Goal: Transaction & Acquisition: Purchase product/service

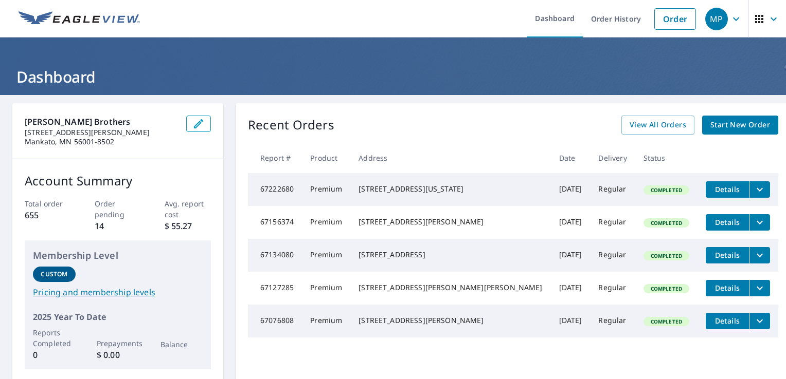
click at [711, 123] on span "Start New Order" at bounding box center [740, 125] width 60 height 13
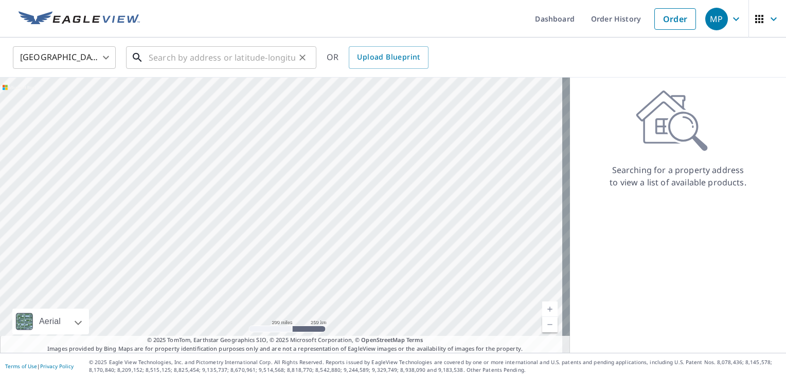
click at [196, 61] on input "text" at bounding box center [222, 57] width 147 height 29
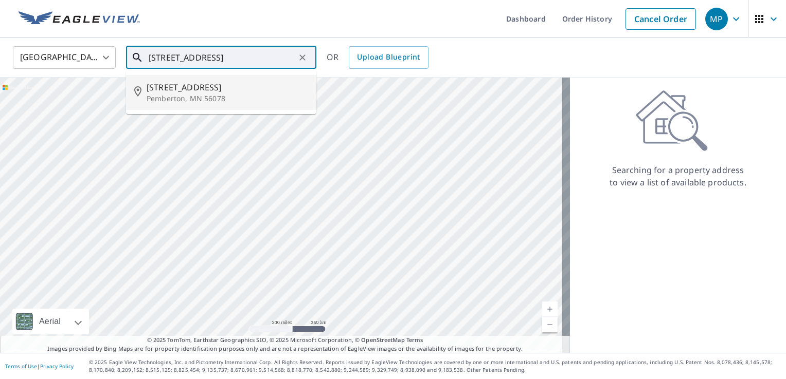
click at [203, 98] on p "Pemberton, MN 56078" at bounding box center [227, 99] width 161 height 10
type input "31104 20th St Pemberton, MN 56078"
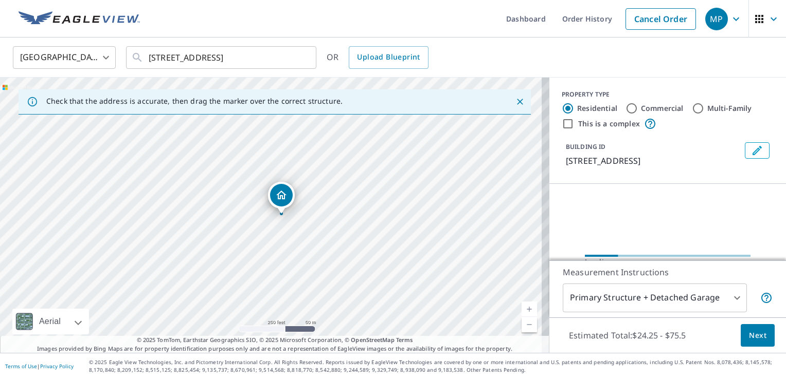
click at [522, 306] on link "Current Level 17, Zoom In" at bounding box center [528, 309] width 15 height 15
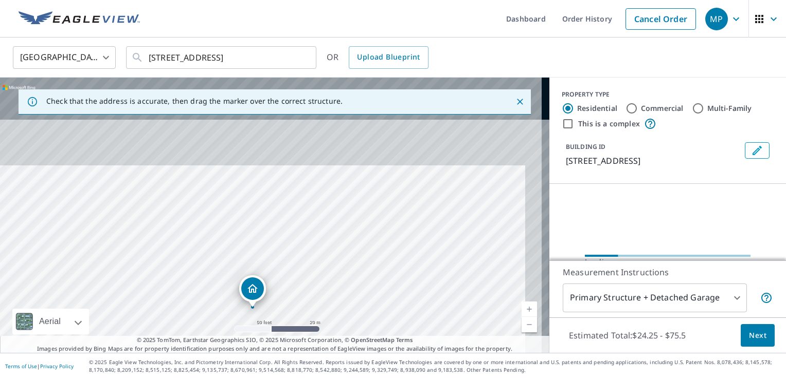
drag, startPoint x: 386, startPoint y: 230, endPoint x: 369, endPoint y: 326, distance: 97.2
click at [369, 326] on div "31104 20th St Pemberton, MN 56078" at bounding box center [274, 216] width 549 height 276
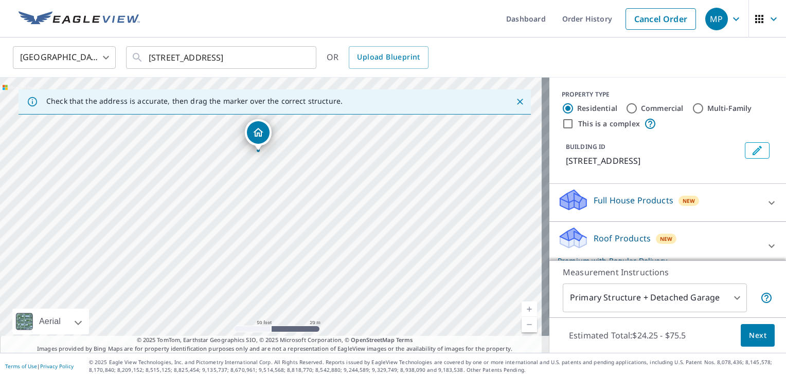
drag, startPoint x: 271, startPoint y: 196, endPoint x: 259, endPoint y: 133, distance: 65.0
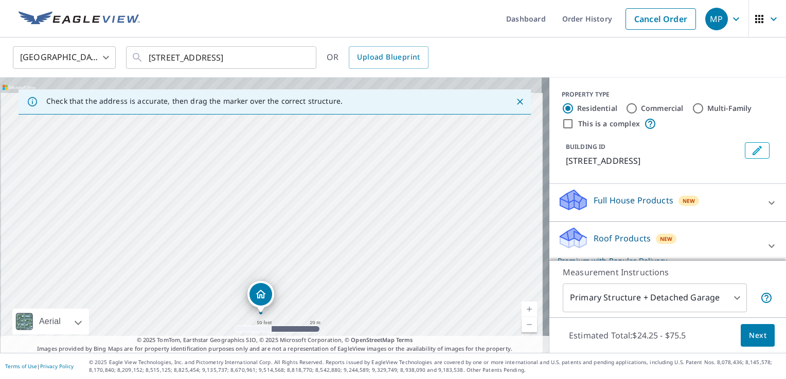
drag, startPoint x: 393, startPoint y: 190, endPoint x: 383, endPoint y: 290, distance: 100.7
click at [383, 290] on div "31104 20th St Pemberton, MN 56078" at bounding box center [274, 216] width 549 height 276
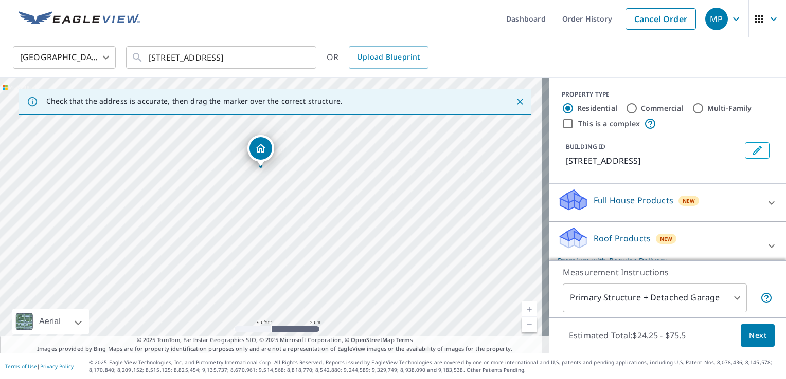
drag, startPoint x: 257, startPoint y: 300, endPoint x: 257, endPoint y: 152, distance: 148.6
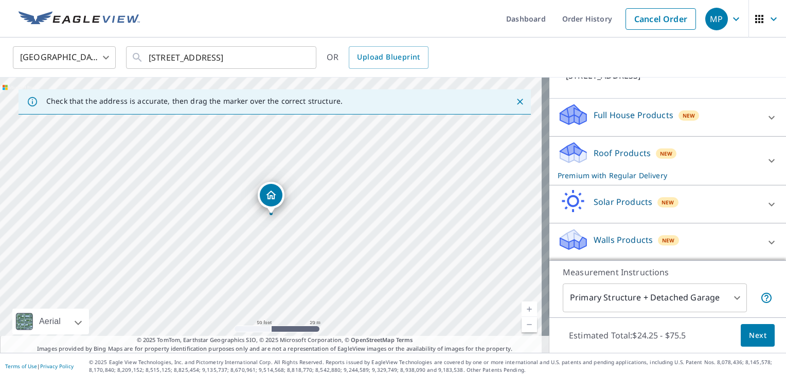
click at [729, 299] on body "MP MP Dashboard Order History Cancel Order MP United States US ​ 31104 20th St …" at bounding box center [393, 189] width 786 height 379
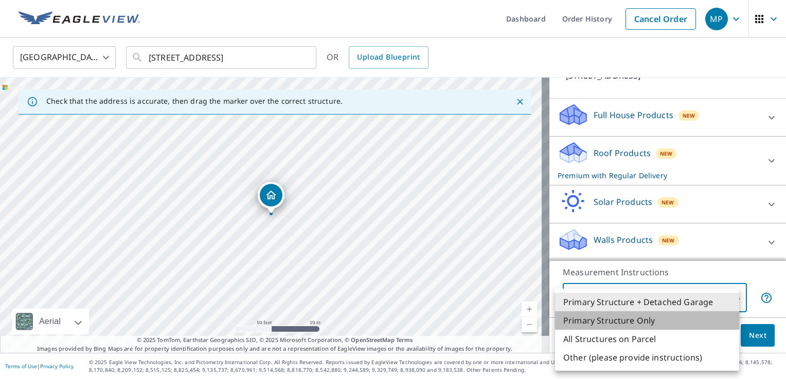
click at [681, 318] on li "Primary Structure Only" at bounding box center [647, 321] width 184 height 19
type input "2"
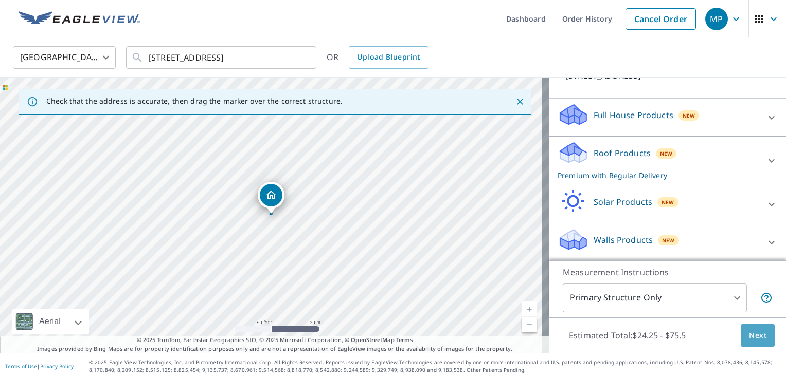
click at [752, 338] on span "Next" at bounding box center [757, 336] width 17 height 13
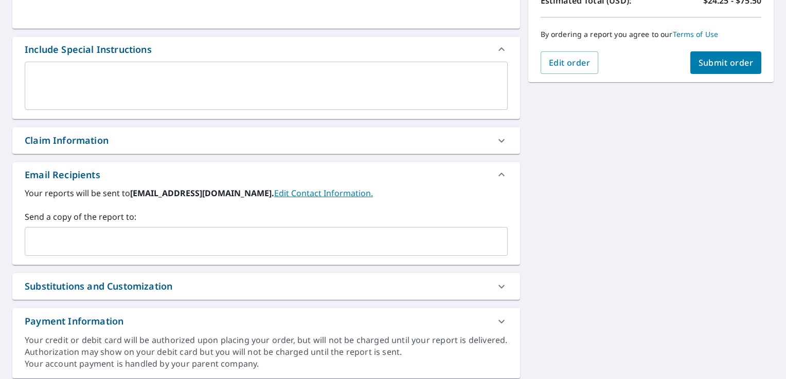
scroll to position [273, 0]
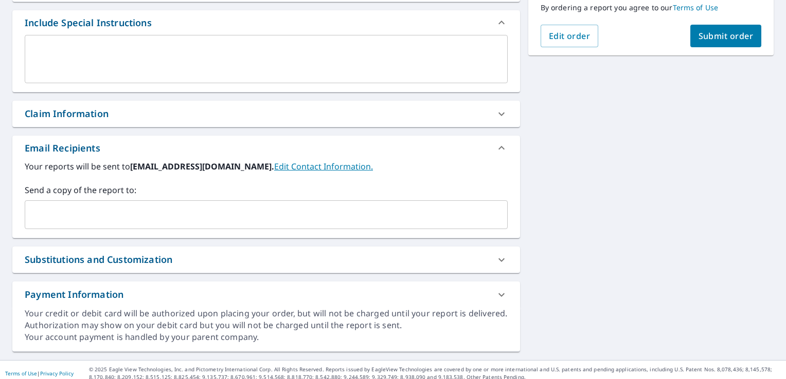
click at [154, 216] on input "text" at bounding box center [258, 215] width 458 height 20
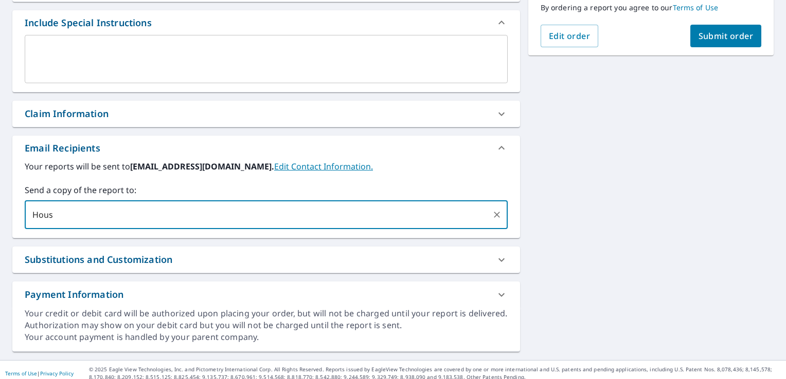
type input "House"
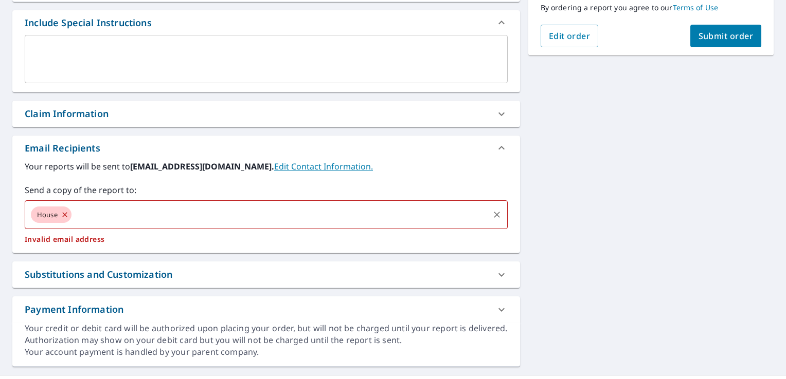
click at [64, 213] on icon at bounding box center [65, 214] width 8 height 11
checkbox input "true"
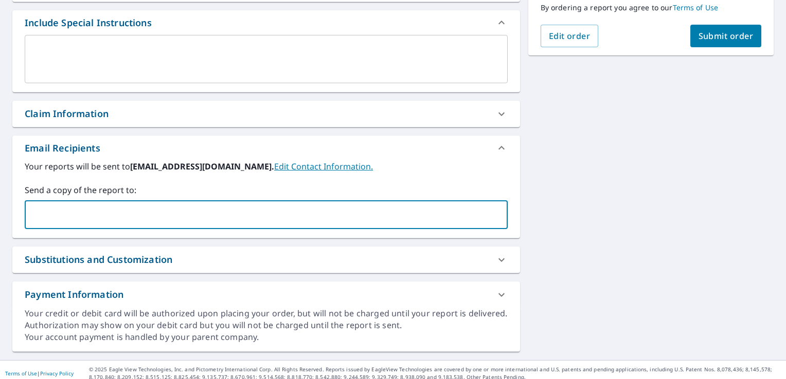
click at [64, 213] on input "text" at bounding box center [258, 215] width 458 height 20
type input "corys@heynbrothers.com"
checkbox input "true"
click at [66, 65] on textarea at bounding box center [266, 59] width 468 height 29
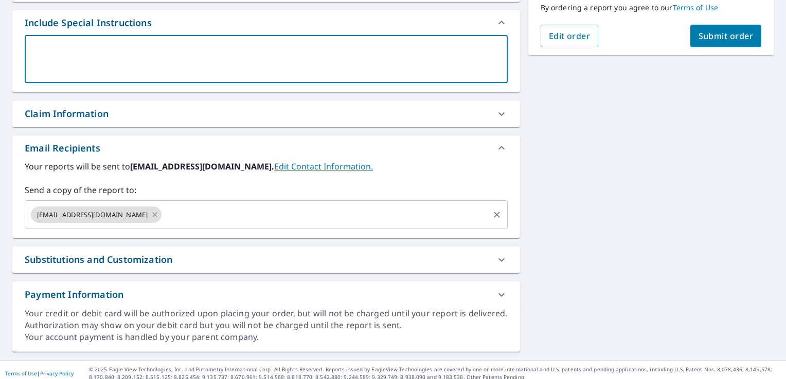
type textarea "H"
type textarea "x"
checkbox input "true"
type textarea "Ho"
type textarea "x"
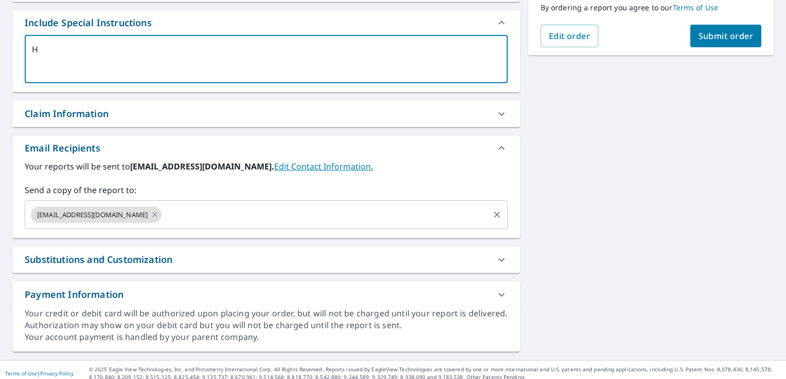
checkbox input "true"
type textarea "Hou"
type textarea "x"
checkbox input "true"
type textarea "Hous"
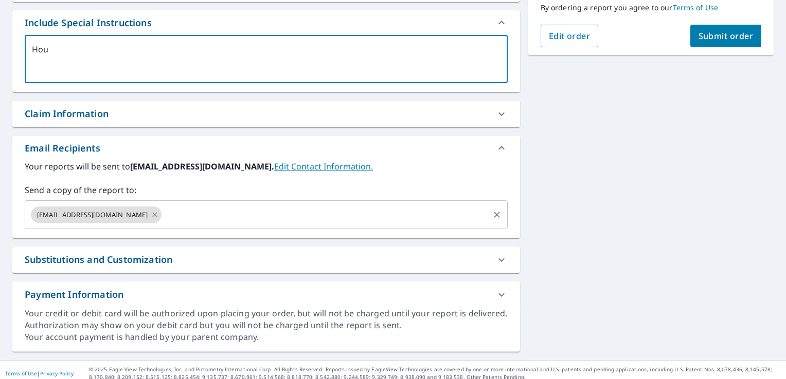
type textarea "x"
checkbox input "true"
type textarea "House"
type textarea "x"
checkbox input "true"
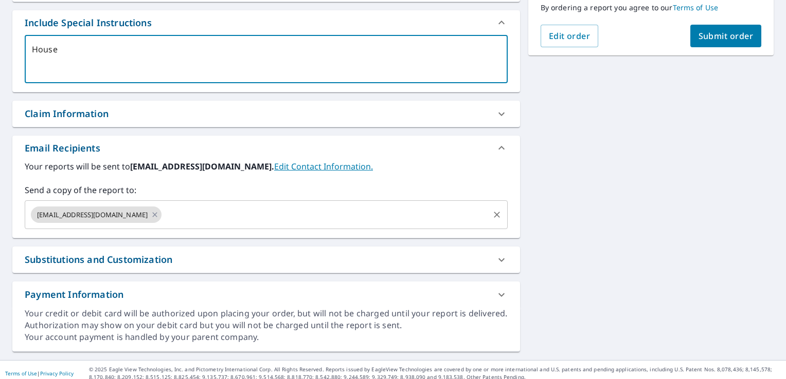
type textarea "House"
type textarea "x"
checkbox input "true"
type textarea "House r"
type textarea "x"
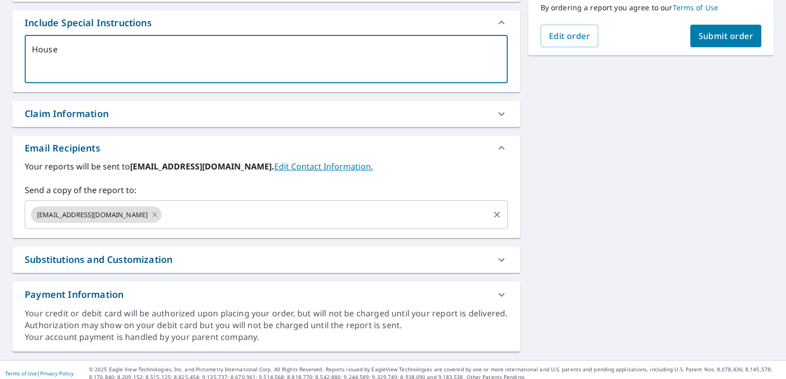
checkbox input "true"
type textarea "House ro"
type textarea "x"
checkbox input "true"
type textarea "House roo"
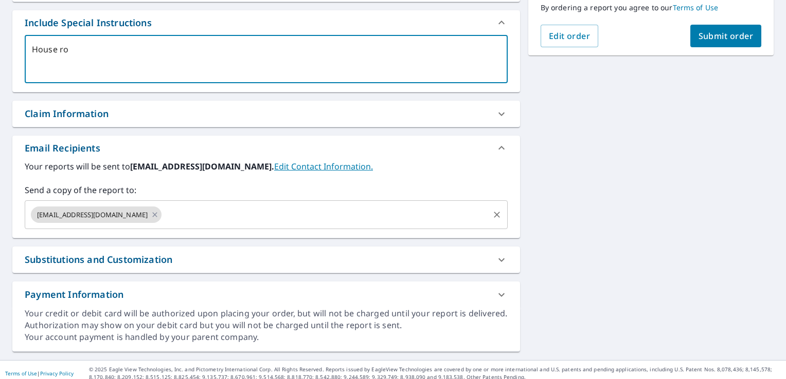
type textarea "x"
checkbox input "true"
type textarea "House roof"
type textarea "x"
checkbox input "true"
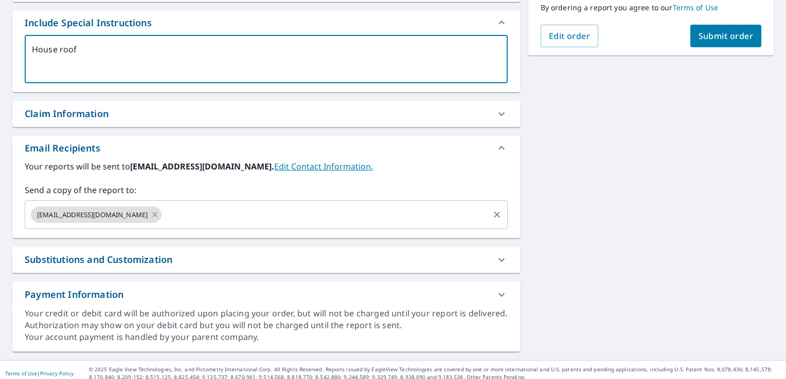
type textarea "House roof"
type textarea "x"
checkbox input "true"
type textarea "House roof d"
type textarea "x"
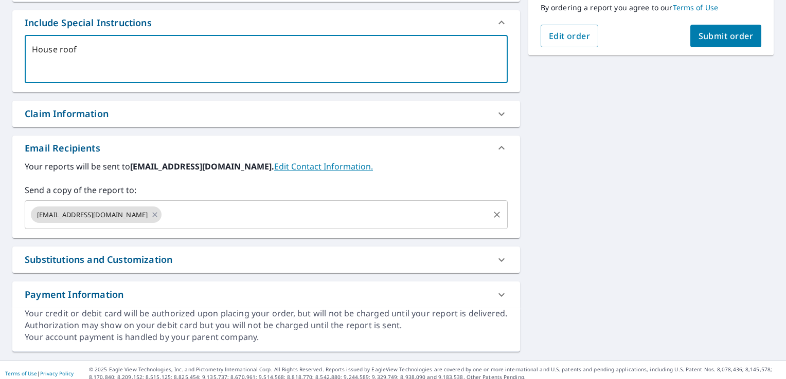
checkbox input "true"
type textarea "House roof di"
type textarea "x"
checkbox input "true"
type textarea "House roof dim"
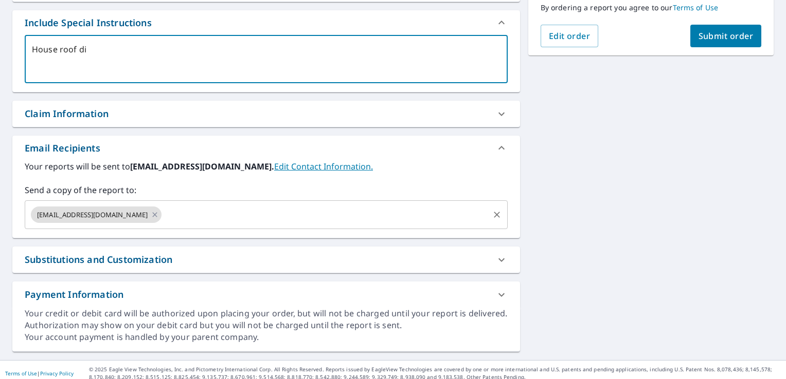
type textarea "x"
checkbox input "true"
type textarea "House roof dime"
type textarea "x"
checkbox input "true"
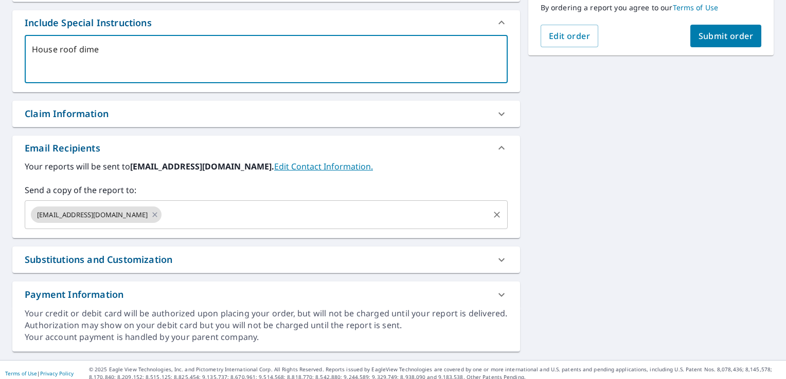
type textarea "House roof dimen"
type textarea "x"
checkbox input "true"
type textarea "House roof dimens"
type textarea "x"
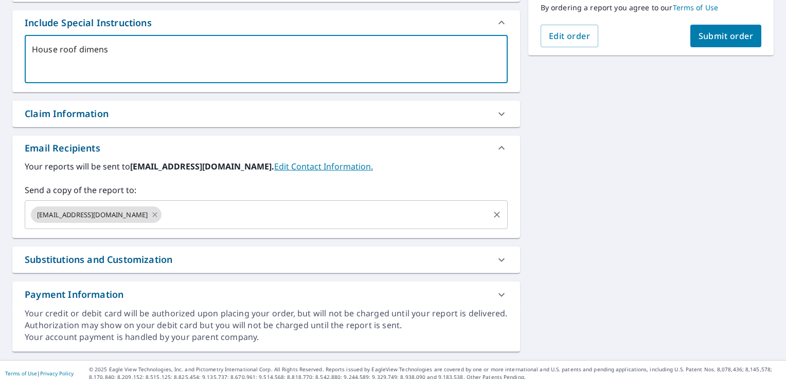
checkbox input "true"
type textarea "House roof dimensi"
type textarea "x"
checkbox input "true"
type textarea "House roof dimensio"
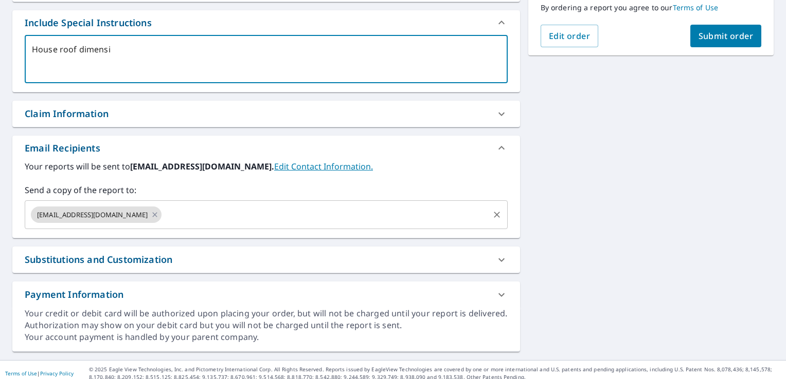
type textarea "x"
checkbox input "true"
type textarea "House roof dimension"
type textarea "x"
checkbox input "true"
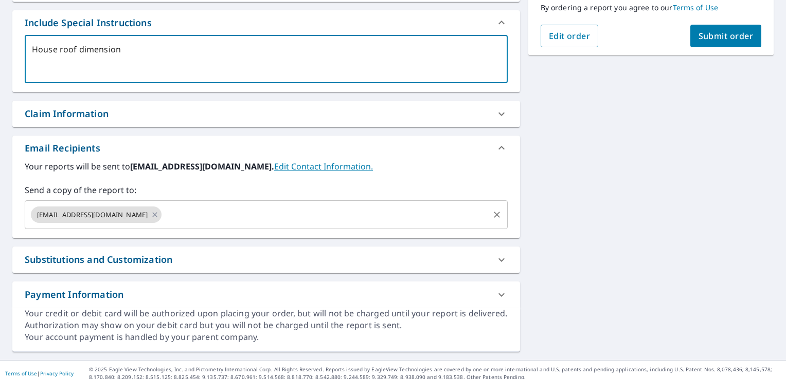
type textarea "House roof dimensions"
type textarea "x"
checkbox input "true"
type textarea "House roof dimensions"
type textarea "x"
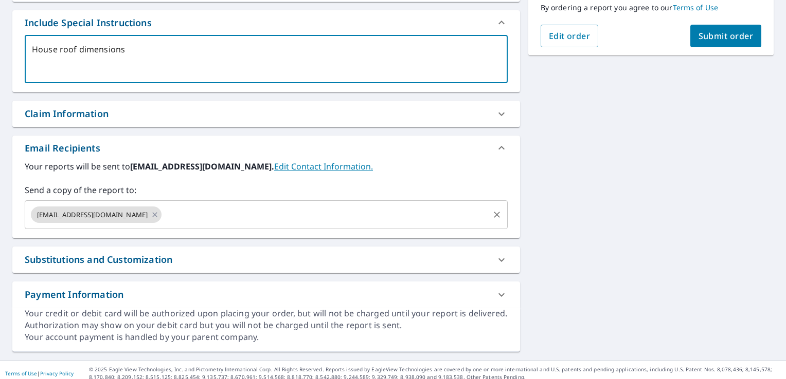
checkbox input "true"
type textarea "House roof dimensions a"
type textarea "x"
checkbox input "true"
type textarea "House roof dimensions as"
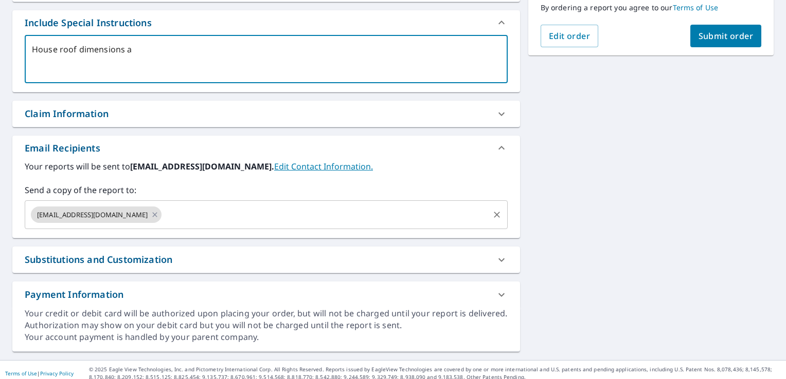
type textarea "x"
checkbox input "true"
type textarea "House roof dimensions as"
type textarea "x"
checkbox input "true"
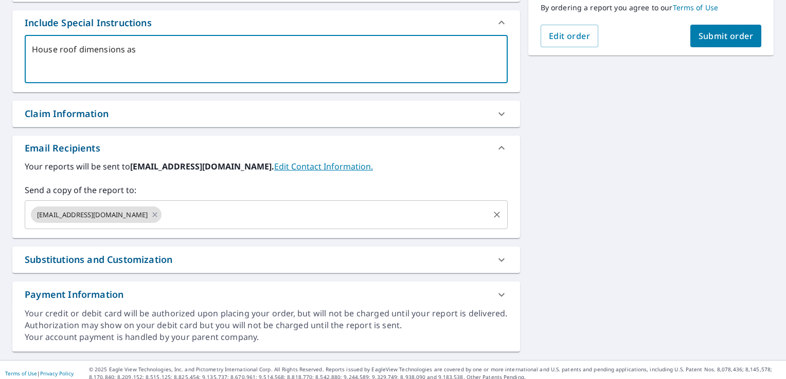
type textarea "House roof dimensions as w"
type textarea "x"
checkbox input "true"
type textarea "House roof dimensions as we"
type textarea "x"
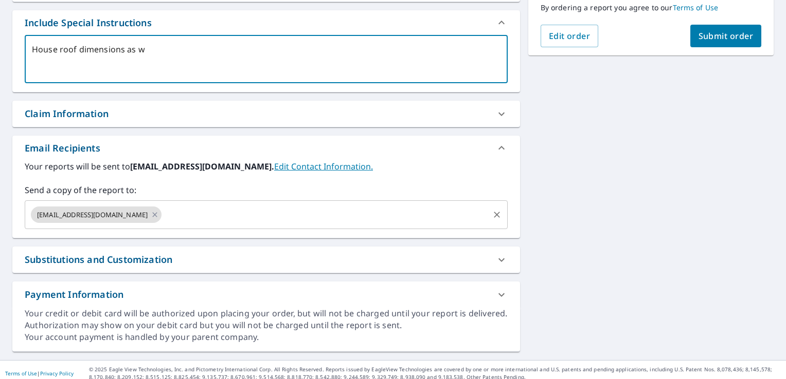
checkbox input "true"
type textarea "House roof dimensions as wel"
type textarea "x"
checkbox input "true"
type textarea "House roof dimensions as well"
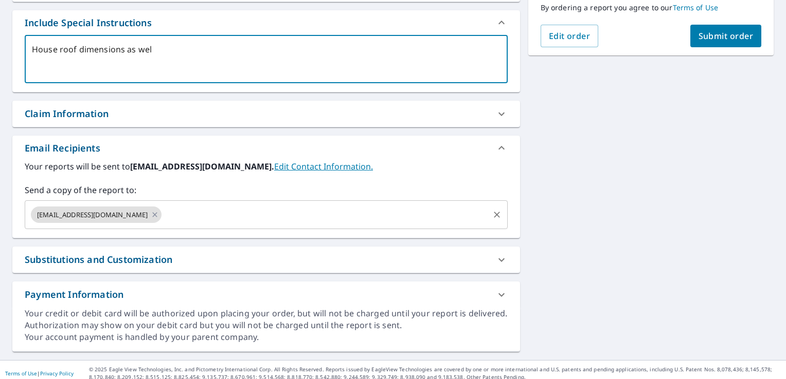
type textarea "x"
checkbox input "true"
type textarea "House roof dimensions as well"
type textarea "x"
checkbox input "true"
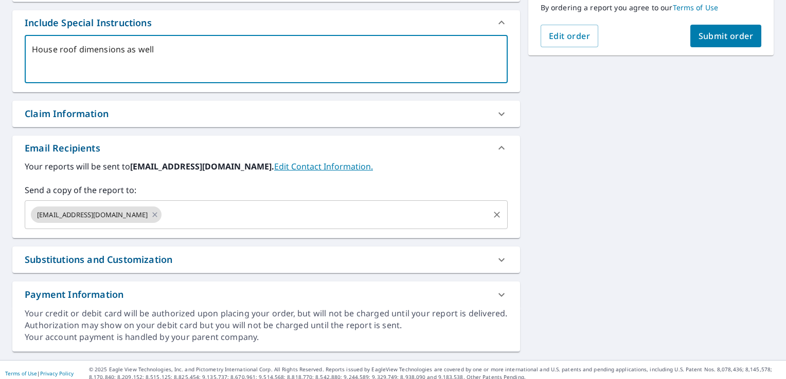
type textarea "House roof dimensions as well a"
type textarea "x"
checkbox input "true"
type textarea "House roof dimensions as well as"
type textarea "x"
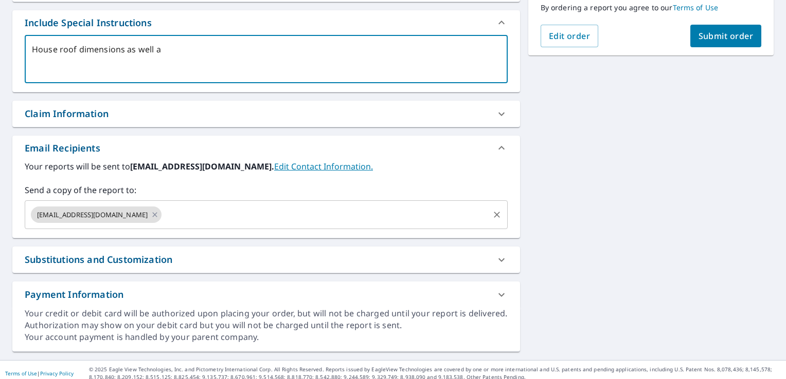
checkbox input "true"
type textarea "House roof dimensions as well as"
type textarea "x"
checkbox input "true"
type textarea "House roof dimensions as well as a"
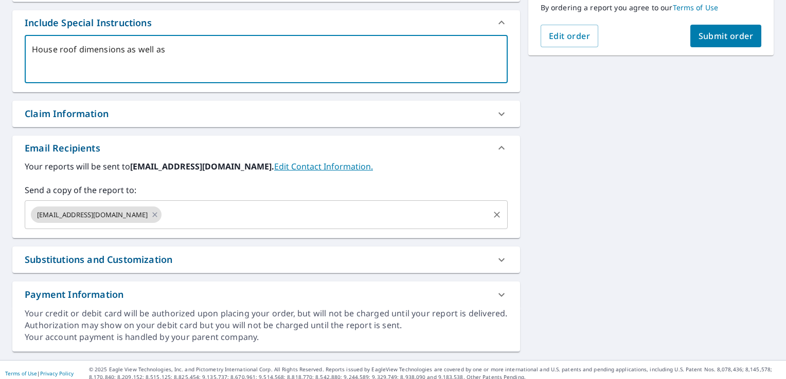
type textarea "x"
checkbox input "true"
type textarea "House roof dimensions as well as at"
type textarea "x"
checkbox input "true"
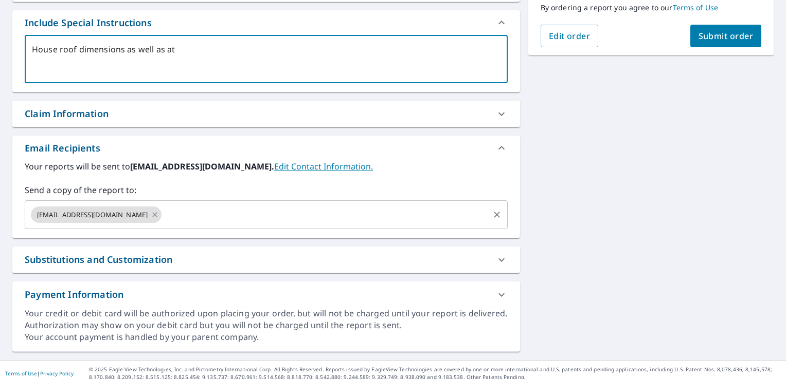
type textarea "House roof dimensions as well as att"
type textarea "x"
checkbox input "true"
type textarea "House roof dimensions as well as atta"
type textarea "x"
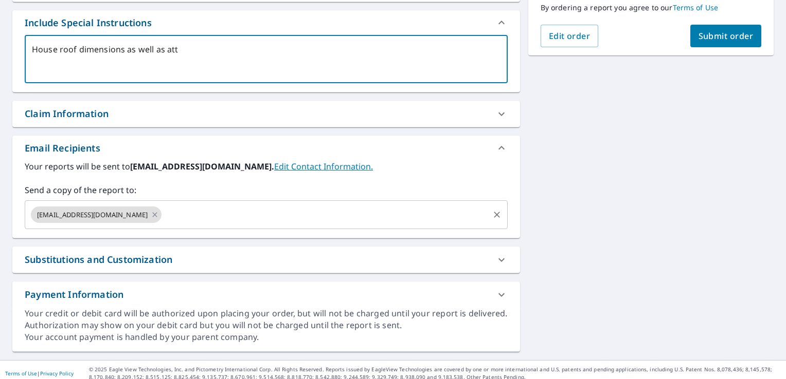
checkbox input "true"
type textarea "House roof dimensions as well as attac"
type textarea "x"
checkbox input "true"
type textarea "House roof dimensions as well as attach"
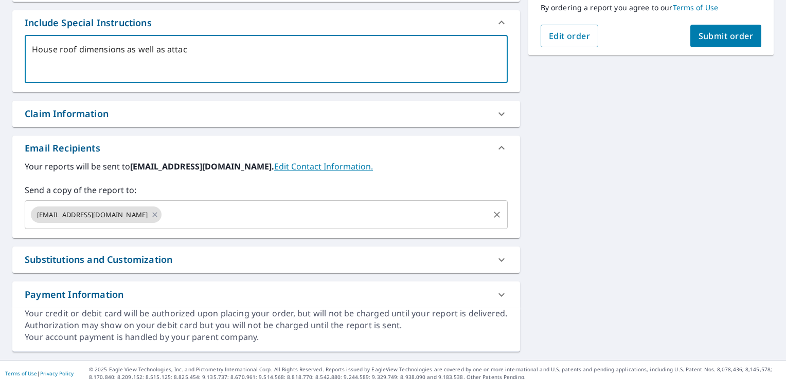
type textarea "x"
checkbox input "true"
type textarea "House roof dimensions as well as attache"
type textarea "x"
checkbox input "true"
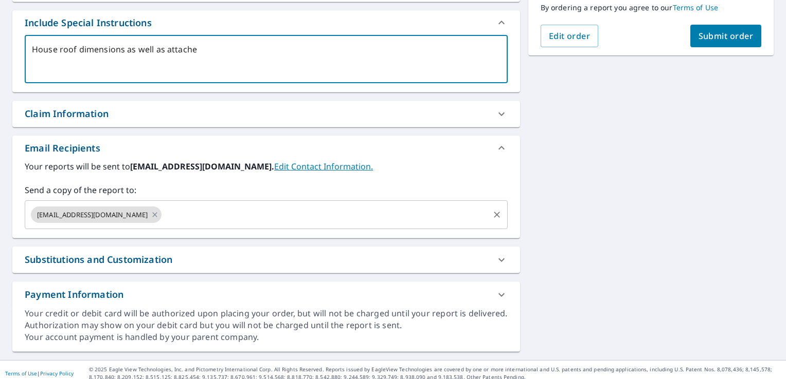
type textarea "House roof dimensions as well as attached"
type textarea "x"
checkbox input "true"
type textarea "House roof dimensions as well as attached"
type textarea "x"
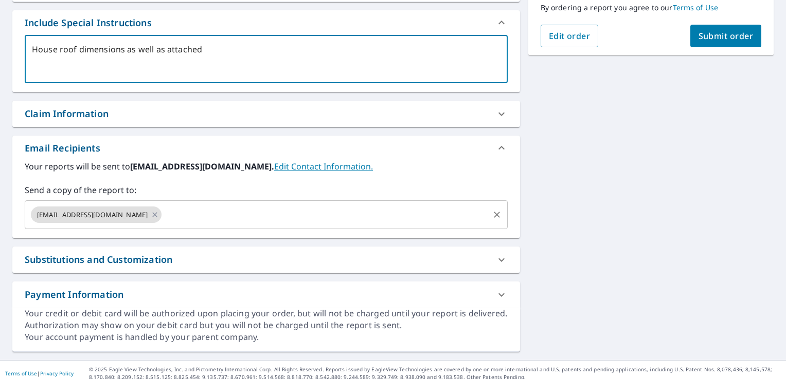
checkbox input "true"
type textarea "House roof dimensions as well as attached g"
type textarea "x"
checkbox input "true"
type textarea "House roof dimensions as well as attached ga"
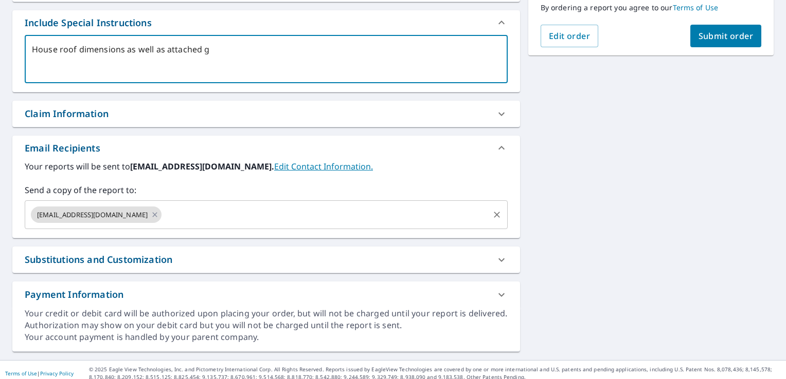
type textarea "x"
checkbox input "true"
type textarea "House roof dimensions as well as attached gar"
type textarea "x"
checkbox input "true"
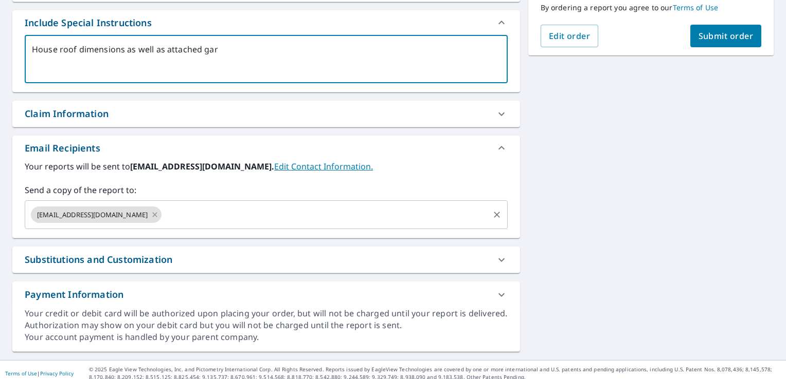
type textarea "House roof dimensions as well as attached gara"
type textarea "x"
checkbox input "true"
type textarea "House roof dimensions as well as attached garag"
type textarea "x"
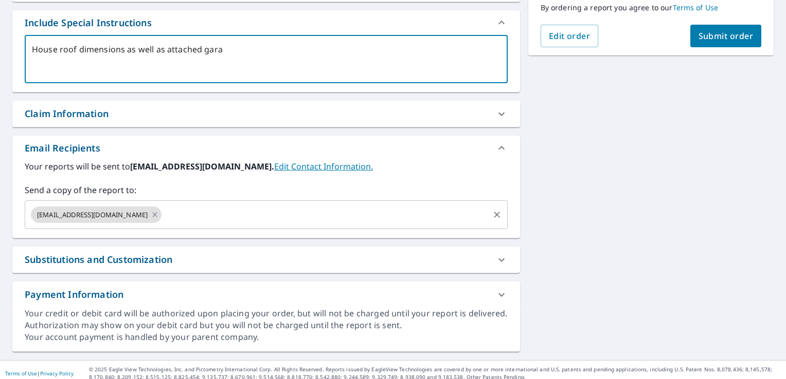
checkbox input "true"
type textarea "House roof dimensions as well as attached garage"
type textarea "x"
checkbox input "true"
type textarea "House roof dimensions as well as attached garage"
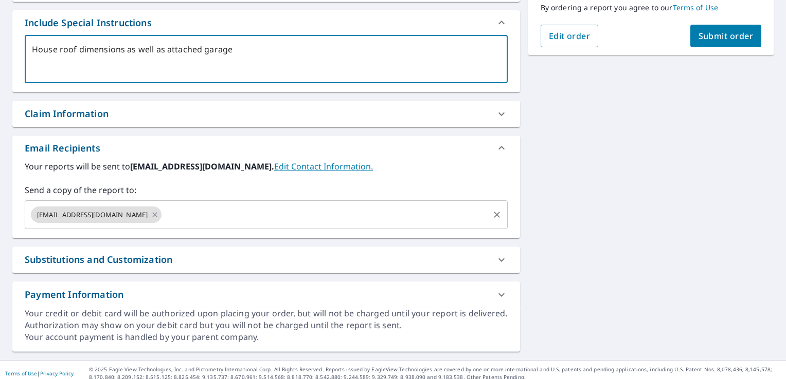
type textarea "x"
checkbox input "true"
type textarea "House roof dimensions as well as attached garage r"
type textarea "x"
checkbox input "true"
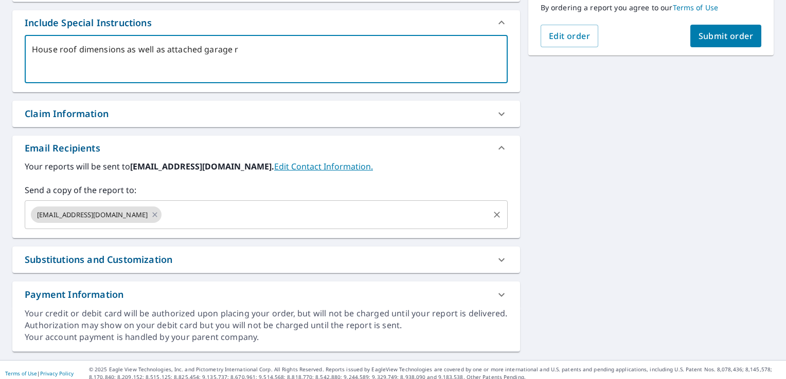
type textarea "House roof dimensions as well as attached garage ro"
type textarea "x"
checkbox input "true"
type textarea "House roof dimensions as well as attached garage roo"
type textarea "x"
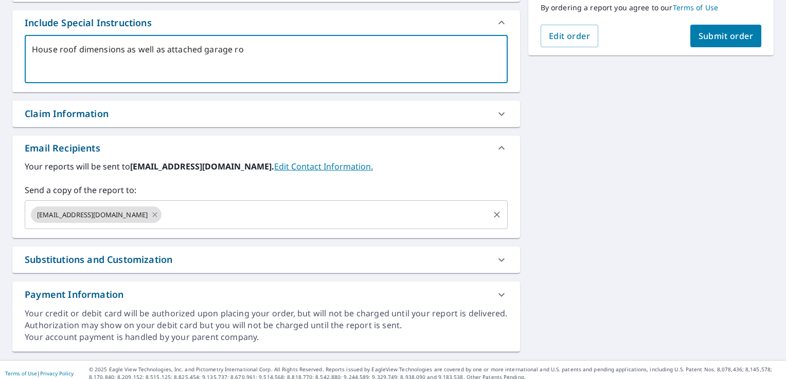
checkbox input "true"
type textarea "House roof dimensions as well as attached garage roof"
type textarea "x"
checkbox input "true"
type textarea "House roof dimensions as well as attached garage roof"
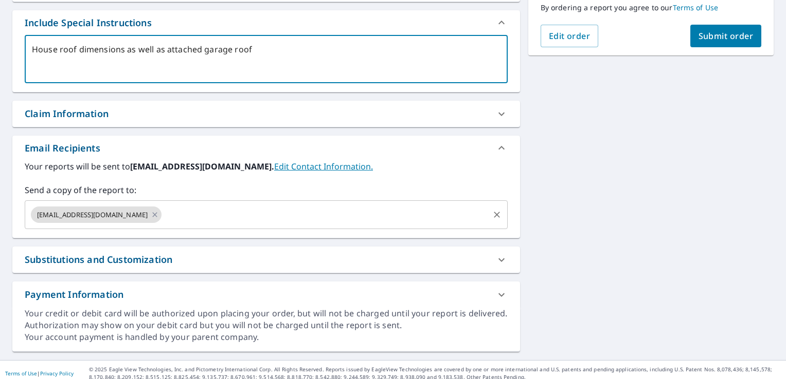
type textarea "x"
checkbox input "true"
type textarea "House roof dimensions as well as attached garage roof d"
type textarea "x"
checkbox input "true"
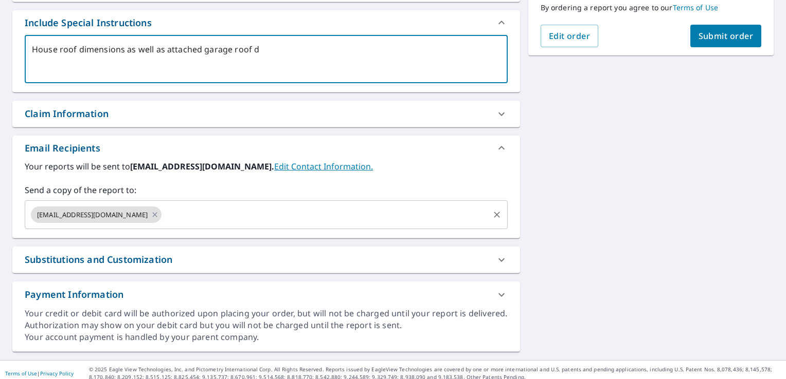
type textarea "House roof dimensions as well as attached garage roof di"
type textarea "x"
checkbox input "true"
type textarea "House roof dimensions as well as attached garage roof dim"
type textarea "x"
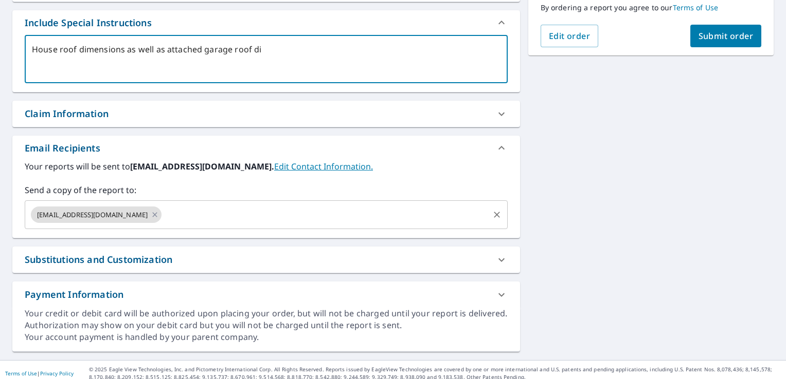
checkbox input "true"
type textarea "House roof dimensions as well as attached garage roof dime"
type textarea "x"
checkbox input "true"
type textarea "House roof dimensions as well as attached garage roof dimen"
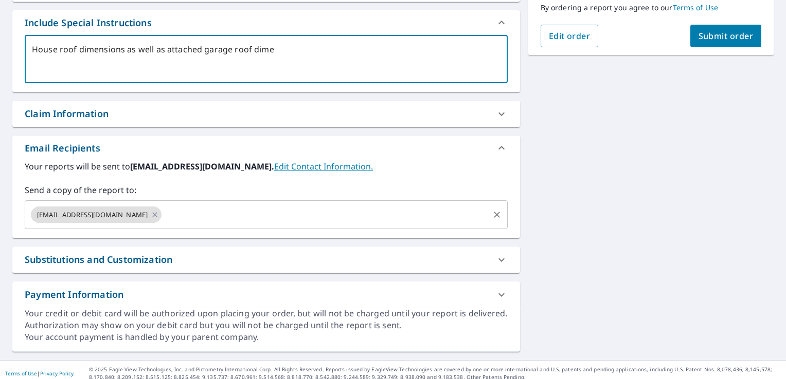
type textarea "x"
checkbox input "true"
type textarea "House roof dimensions as well as attached garage roof dimens"
type textarea "x"
checkbox input "true"
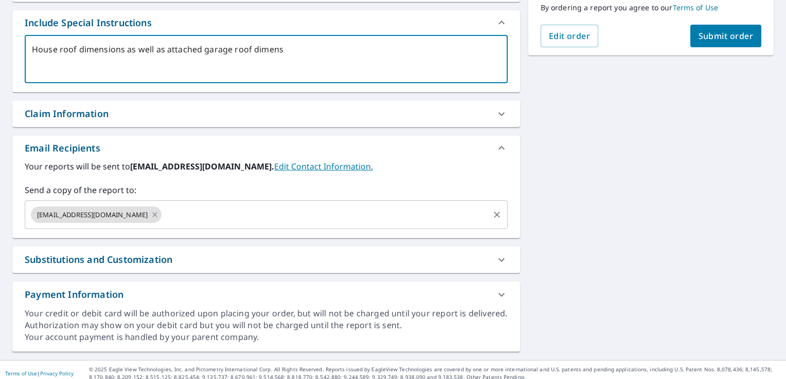
type textarea "House roof dimensions as well as attached garage roof dimensi"
type textarea "x"
checkbox input "true"
type textarea "House roof dimensions as well as attached garage roof dimensio"
type textarea "x"
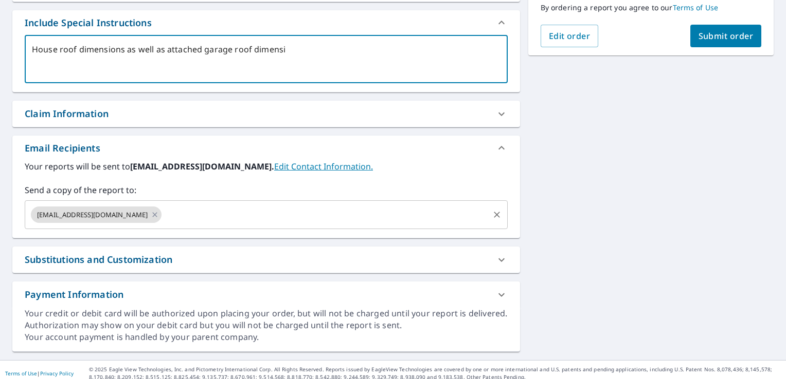
checkbox input "true"
type textarea "House roof dimensions as well as attached garage roof dimension"
type textarea "x"
checkbox input "true"
type textarea "House roof dimensions as well as attached garage roof dimensions"
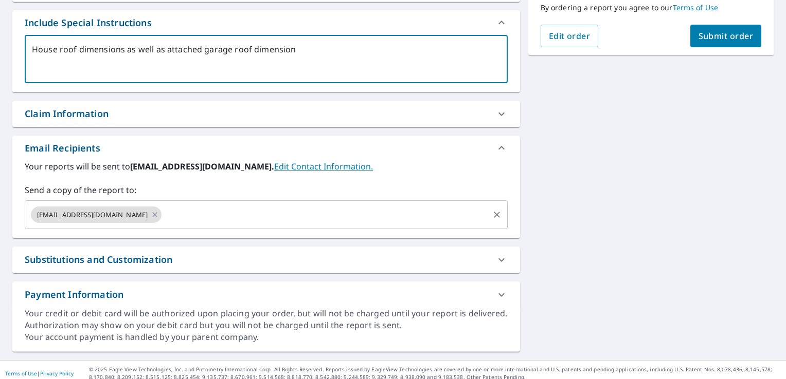
type textarea "x"
checkbox input "true"
click at [600, 258] on div "31474 20th St Janesville, MN 56048 Aerial Road A standard road map Aerial A det…" at bounding box center [393, 92] width 786 height 538
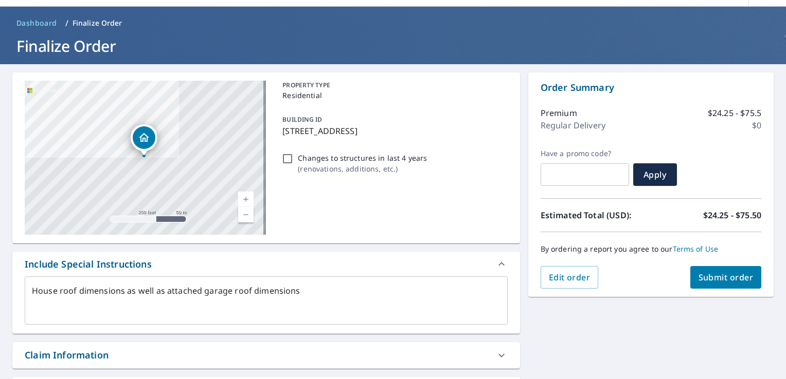
scroll to position [0, 0]
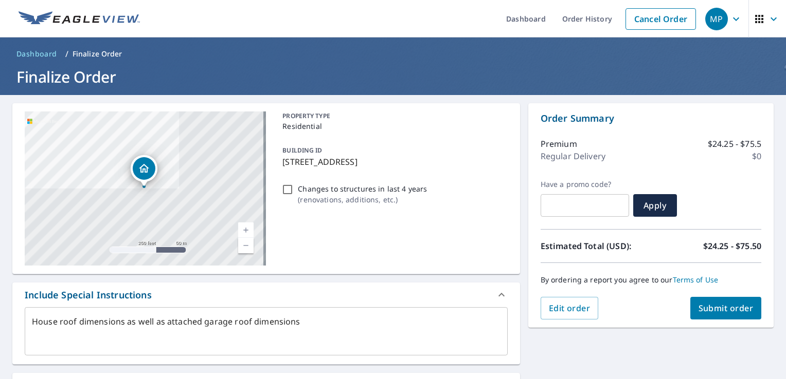
click at [713, 303] on span "Submit order" at bounding box center [725, 308] width 55 height 11
